Goal: Task Accomplishment & Management: Complete application form

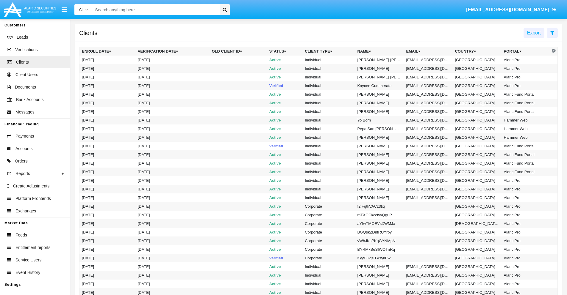
click at [552, 32] on icon at bounding box center [552, 32] width 4 height 5
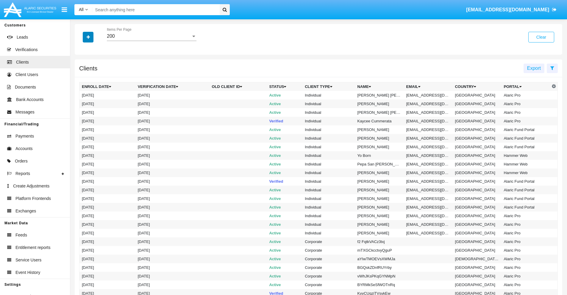
click at [88, 37] on icon "button" at bounding box center [88, 37] width 3 height 4
click at [92, 101] on span "Email" at bounding box center [93, 101] width 12 height 7
click at [82, 103] on input "Email" at bounding box center [81, 103] width 0 height 0
checkbox input "true"
click at [88, 37] on icon "button" at bounding box center [88, 37] width 3 height 4
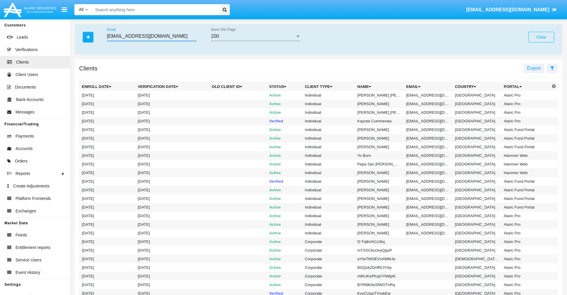
type input "[EMAIL_ADDRESS][DOMAIN_NAME]"
click at [430, 95] on td "[EMAIL_ADDRESS][DOMAIN_NAME]" at bounding box center [428, 95] width 49 height 9
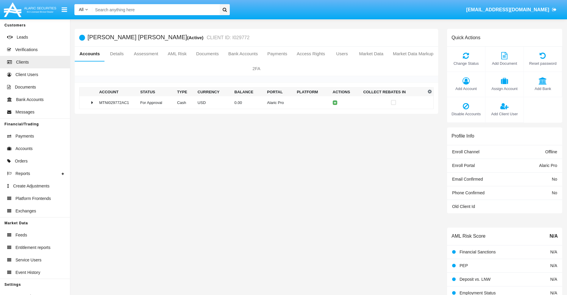
click at [542, 89] on span "Add Bank" at bounding box center [542, 89] width 32 height 6
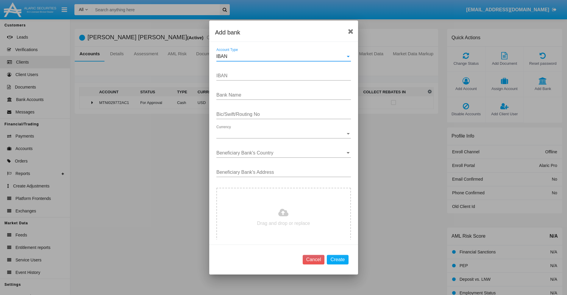
click at [281, 57] on div "IBAN" at bounding box center [280, 56] width 129 height 5
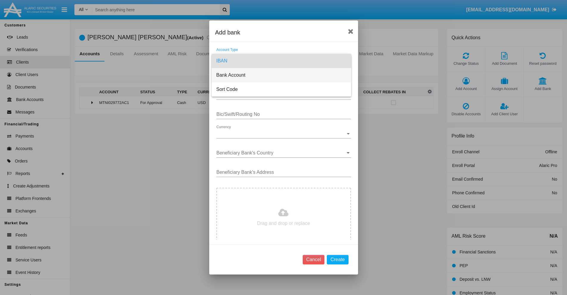
click at [281, 75] on span "Bank Account" at bounding box center [281, 75] width 130 height 14
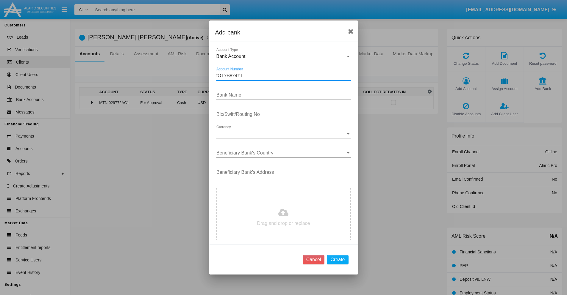
type input "fOTxB8x4zT"
type input "YgQIKLOLwiSBiaU"
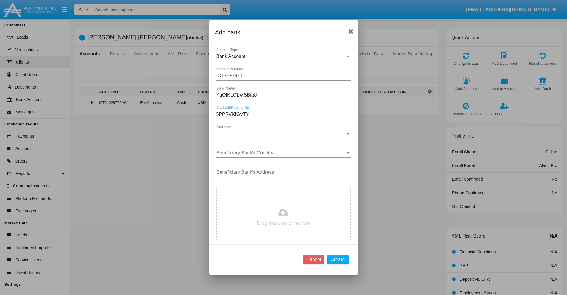
type input "5PPRVKIGVTY"
click at [281, 134] on span "Currency" at bounding box center [280, 133] width 129 height 5
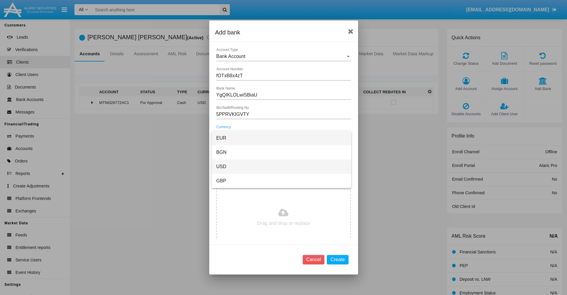
click at [281, 167] on span "USD" at bounding box center [281, 167] width 130 height 14
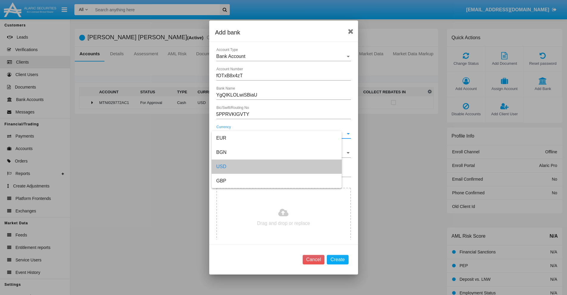
click at [281, 153] on input "Beneficiary Bank's Country" at bounding box center [283, 152] width 134 height 5
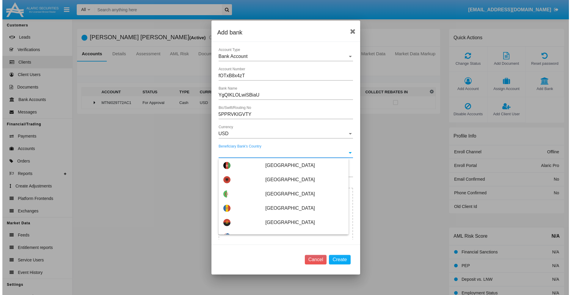
scroll to position [2750, 0]
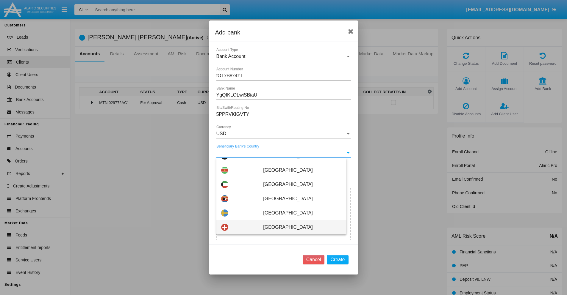
click at [299, 228] on span "[GEOGRAPHIC_DATA]" at bounding box center [302, 227] width 78 height 14
type input "[GEOGRAPHIC_DATA]"
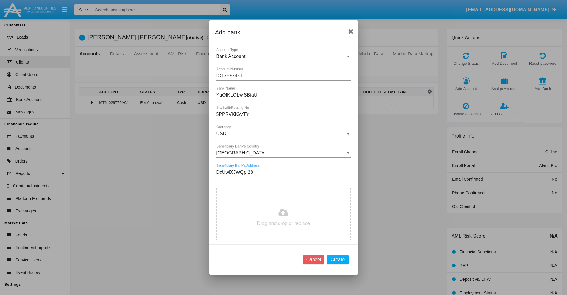
type input "DcUwiXJWQp 287"
type input "C:\fakepath\bank-statement.png"
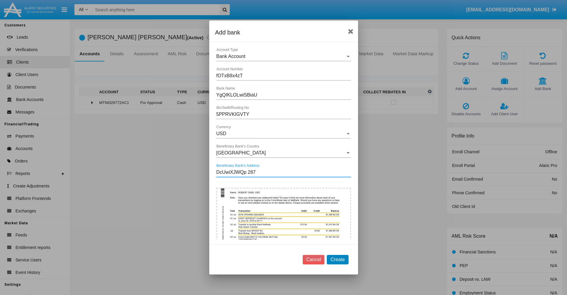
click at [337, 260] on button "Create" at bounding box center [337, 260] width 21 height 10
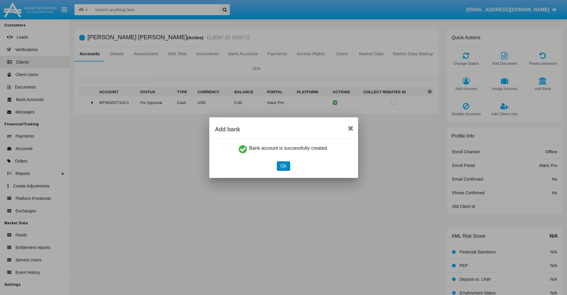
click at [283, 166] on button "Ok" at bounding box center [283, 166] width 13 height 10
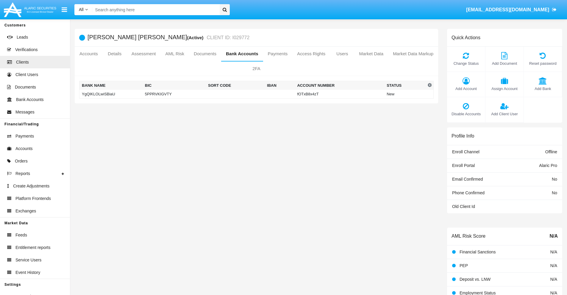
click at [111, 94] on td "YgQIKLOLwiSBiaU" at bounding box center [110, 94] width 63 height 9
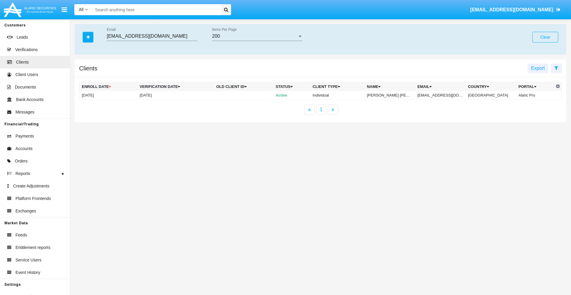
click at [545, 37] on button "Clear" at bounding box center [545, 37] width 26 height 11
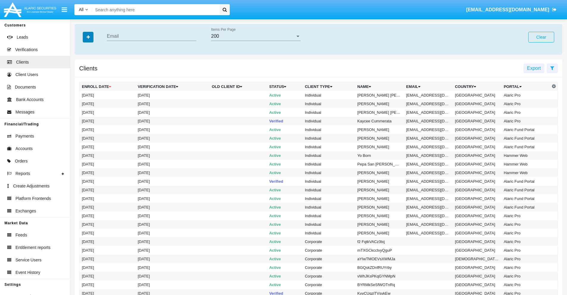
click at [88, 37] on icon "button" at bounding box center [88, 37] width 3 height 4
type input "[EMAIL_ADDRESS][DOMAIN_NAME]"
click at [430, 95] on td "[EMAIL_ADDRESS][DOMAIN_NAME]" at bounding box center [428, 95] width 49 height 9
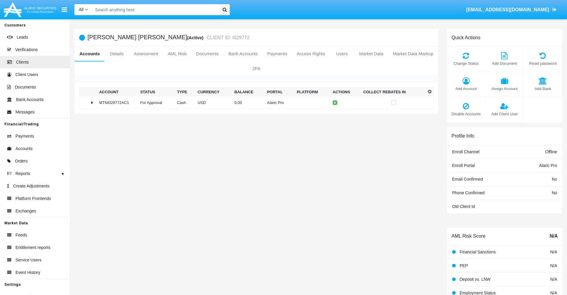
click at [542, 89] on span "Add Bank" at bounding box center [542, 89] width 32 height 6
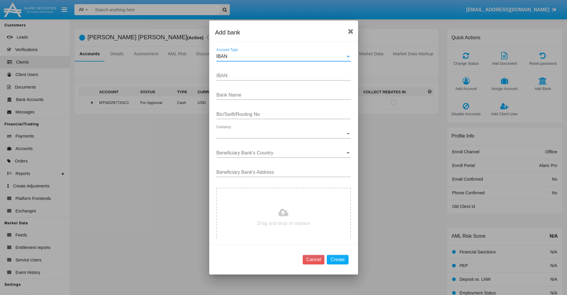
click at [281, 57] on div "IBAN" at bounding box center [280, 56] width 129 height 5
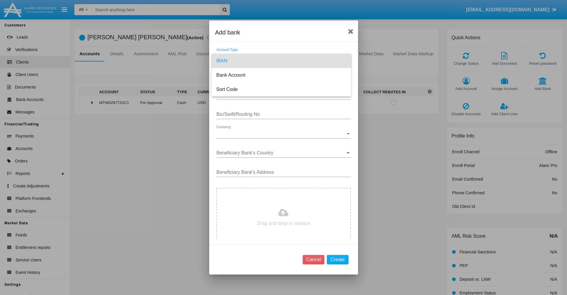
click at [281, 61] on span "IBAN" at bounding box center [281, 61] width 130 height 14
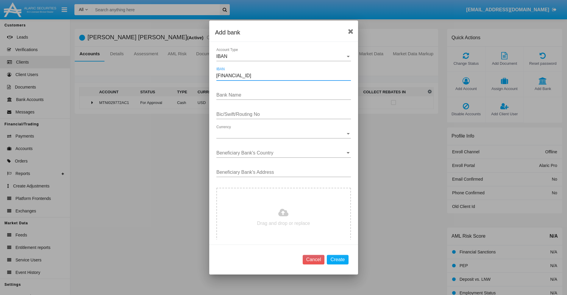
type input "DE31500105175143186793"
type input "lozABfBxLoYHIzX"
type input "ACOHAEGVTWZ"
click at [281, 134] on span "Currency" at bounding box center [280, 133] width 129 height 5
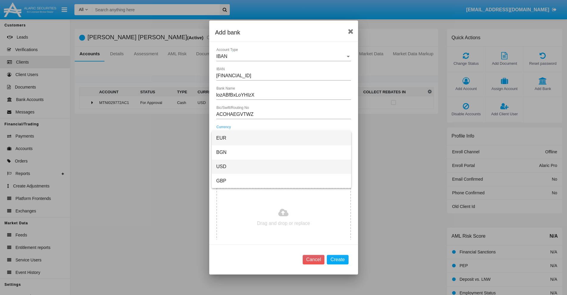
click at [281, 167] on span "USD" at bounding box center [281, 167] width 130 height 14
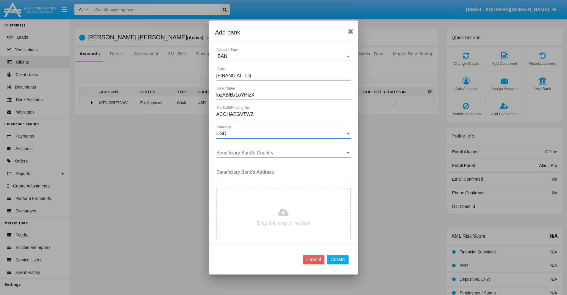
click at [281, 153] on input "Beneficiary Bank's Country" at bounding box center [283, 152] width 134 height 5
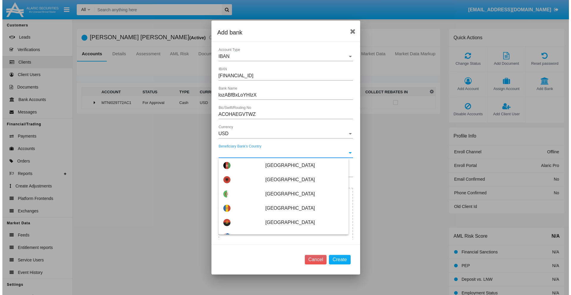
scroll to position [666, 0]
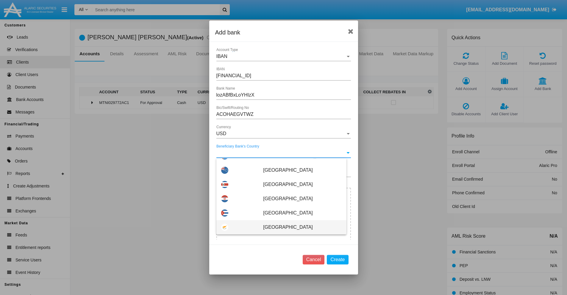
click at [299, 228] on span "[GEOGRAPHIC_DATA]" at bounding box center [302, 227] width 78 height 14
type input "[GEOGRAPHIC_DATA]"
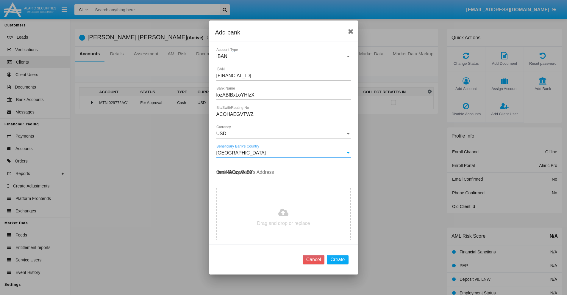
type input "tamINAOzaW 806"
type input "C:\fakepath\bank-statement.png"
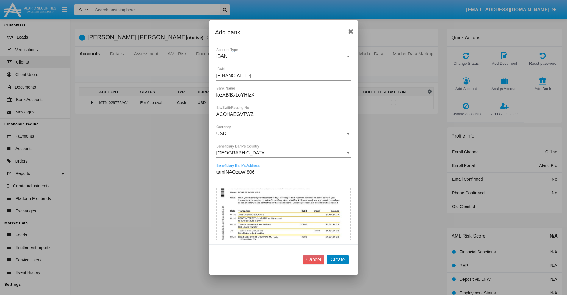
click at [337, 260] on button "Create" at bounding box center [337, 260] width 21 height 10
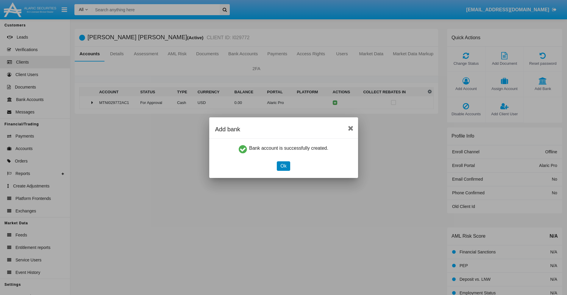
click at [283, 166] on button "Ok" at bounding box center [283, 166] width 13 height 10
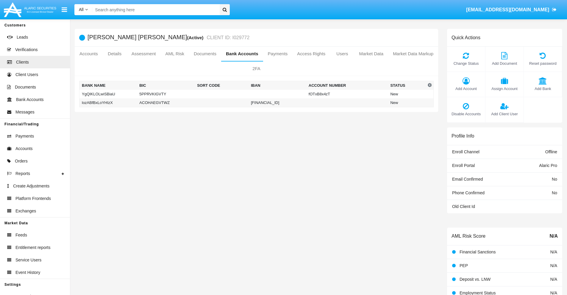
click at [108, 103] on td "lozABfBxLoYHIzX" at bounding box center [108, 102] width 58 height 9
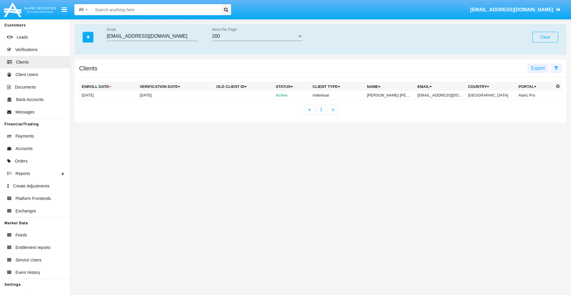
click at [545, 37] on button "Clear" at bounding box center [545, 37] width 26 height 11
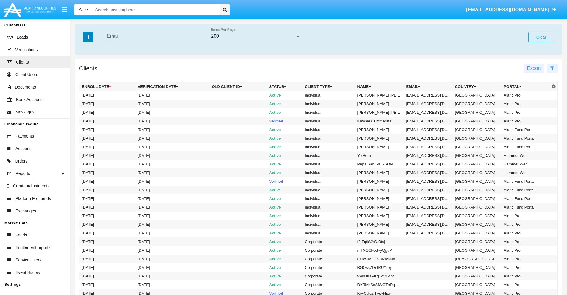
click at [88, 37] on icon "button" at bounding box center [88, 37] width 3 height 4
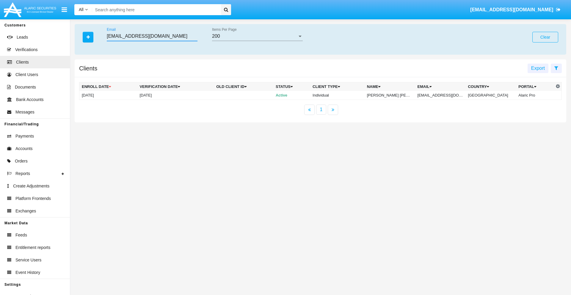
type input "[EMAIL_ADDRESS][DOMAIN_NAME]"
click at [443, 95] on td "[EMAIL_ADDRESS][DOMAIN_NAME]" at bounding box center [440, 95] width 51 height 9
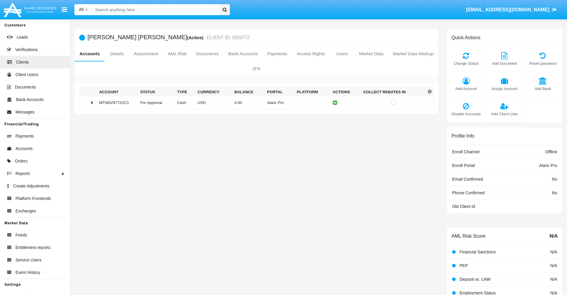
click at [542, 89] on span "Add Bank" at bounding box center [542, 89] width 32 height 6
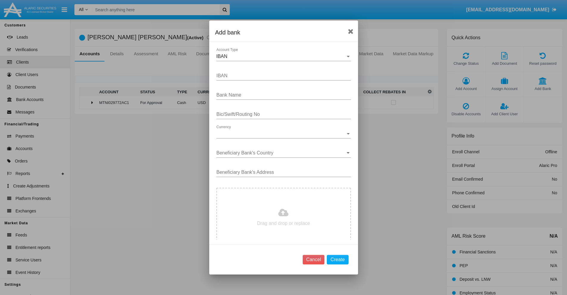
click at [281, 57] on div "IBAN" at bounding box center [280, 56] width 129 height 5
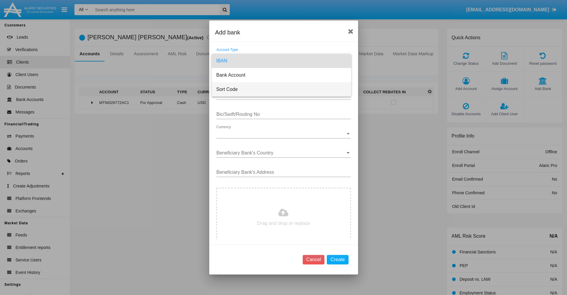
click at [281, 90] on span "Sort Code" at bounding box center [281, 89] width 130 height 14
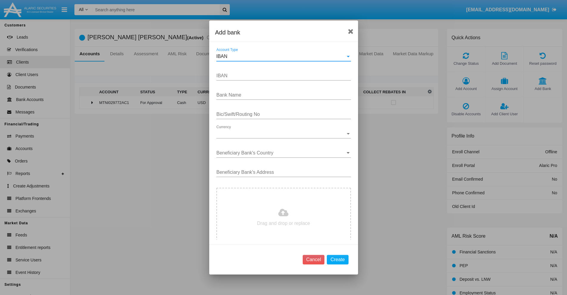
type input "[GEOGRAPHIC_DATA]"
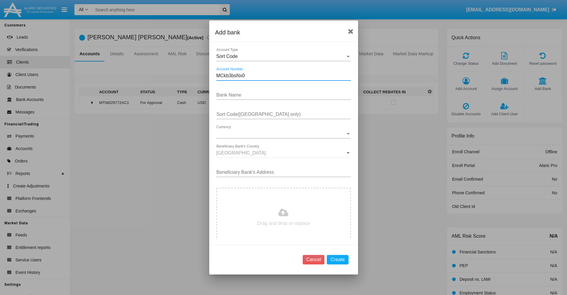
type input "MCkb3bsNx0"
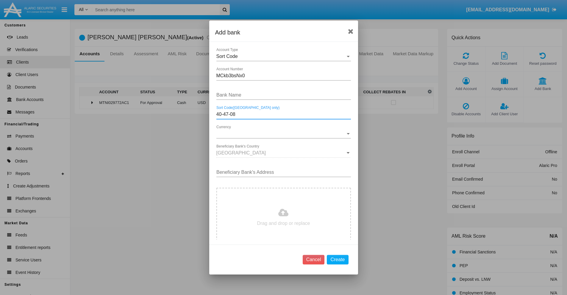
type input "40-47-08"
type input "VQptyeZzMVvtfAe"
click at [281, 134] on span "Currency" at bounding box center [280, 133] width 129 height 5
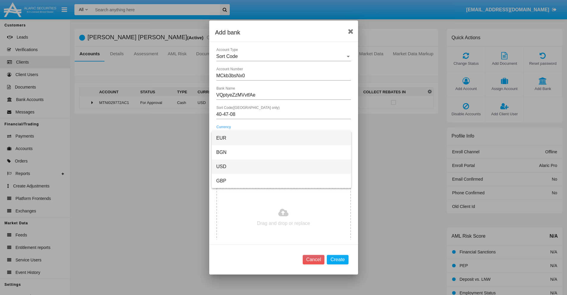
click at [281, 167] on span "USD" at bounding box center [281, 167] width 130 height 14
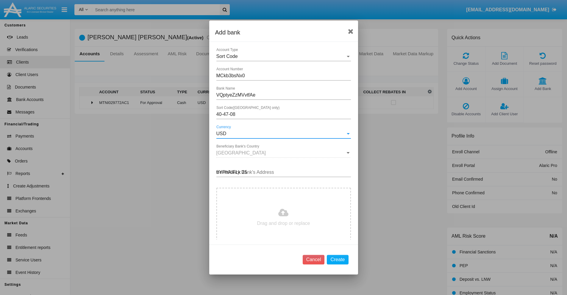
type input "trYPhAIFLk 256"
type input "C:\fakepath\bank-statement.png"
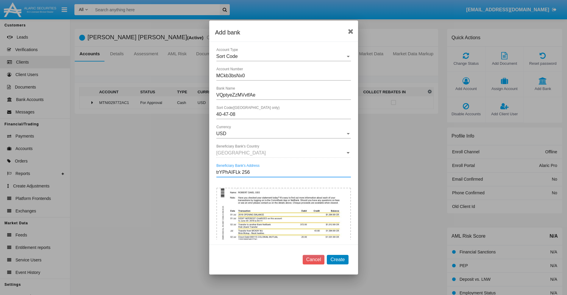
click at [337, 260] on button "Create" at bounding box center [337, 260] width 21 height 10
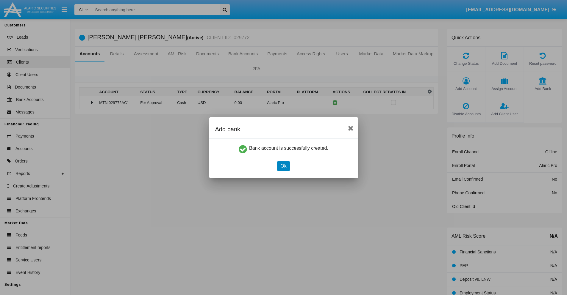
click at [283, 166] on button "Ok" at bounding box center [283, 166] width 13 height 10
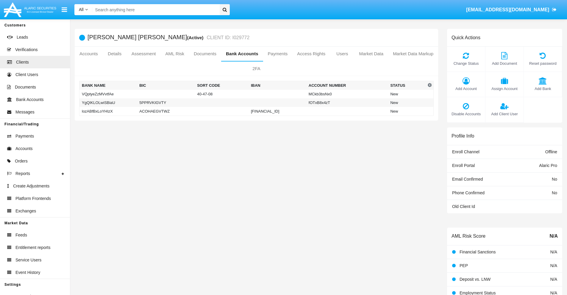
click at [108, 94] on td "VQptyeZzMVvtfAe" at bounding box center [108, 94] width 58 height 9
